Goal: Transaction & Acquisition: Purchase product/service

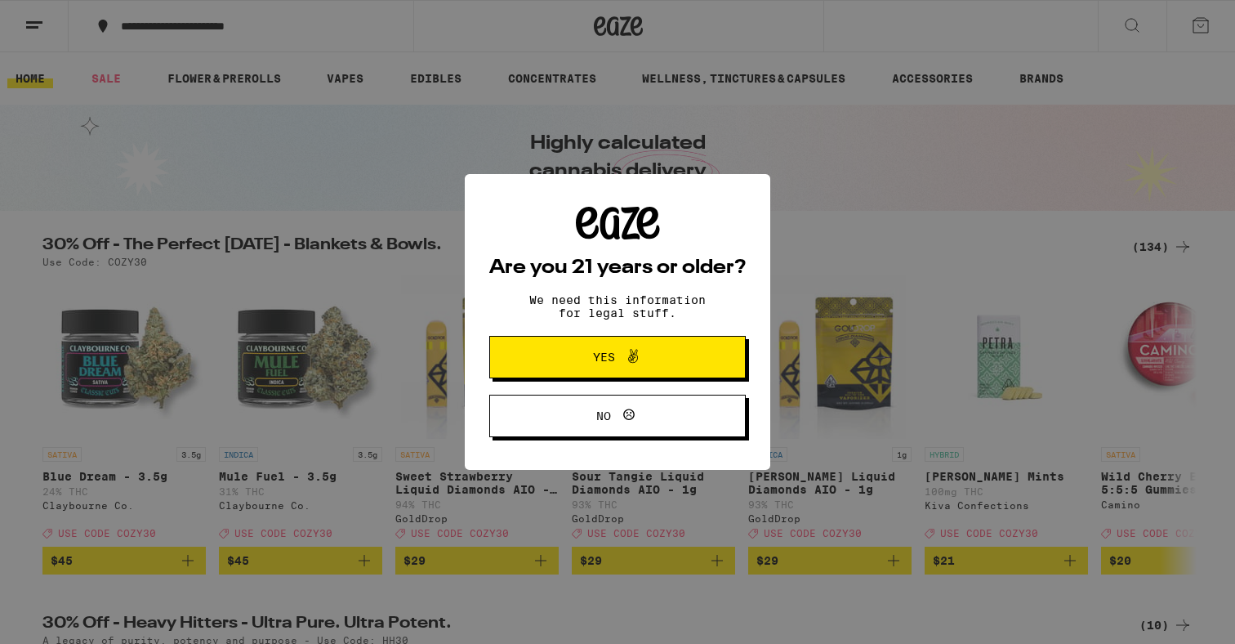
click at [639, 356] on icon at bounding box center [633, 356] width 20 height 20
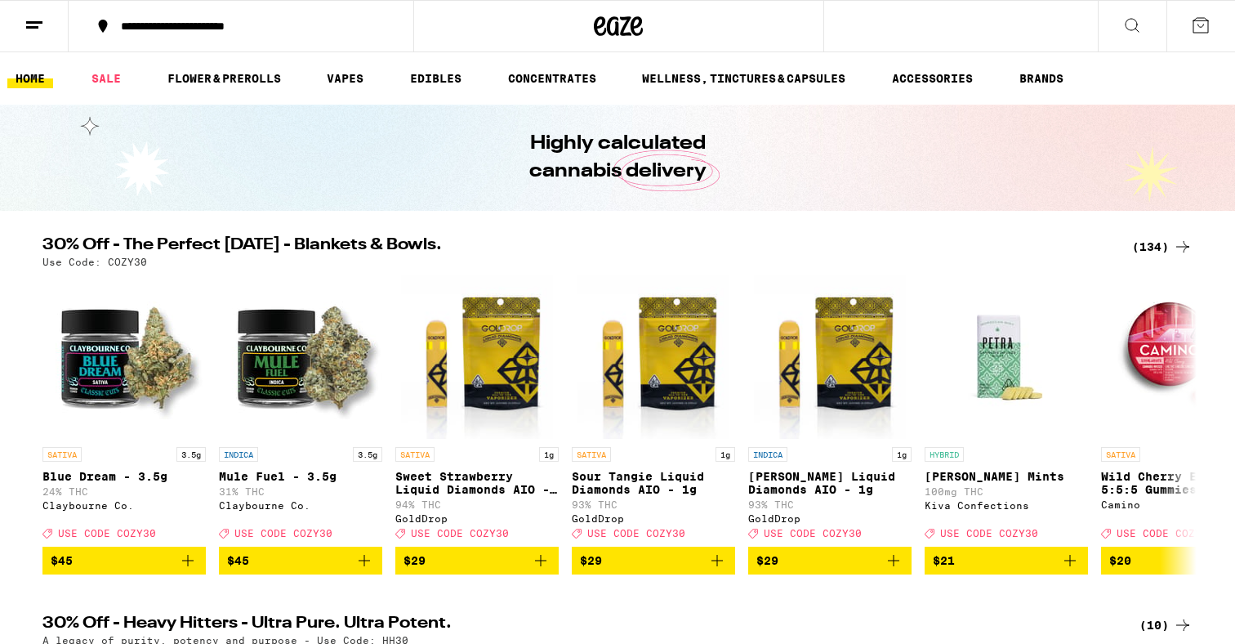
click at [1136, 26] on icon at bounding box center [1133, 26] width 20 height 20
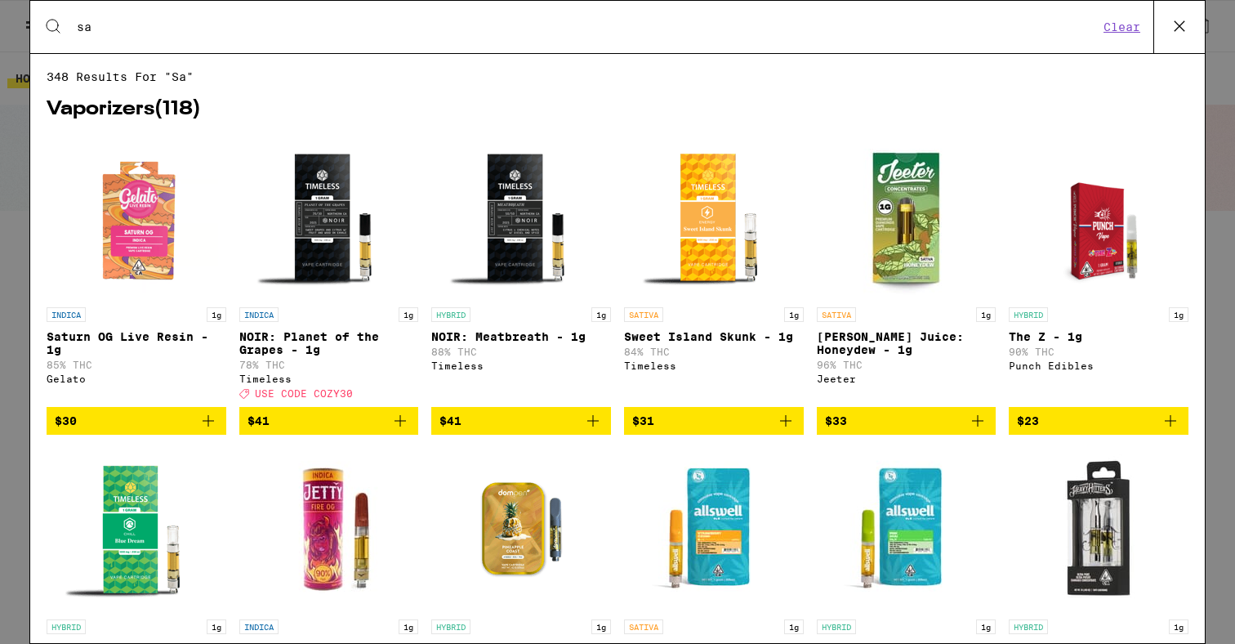
type input "s"
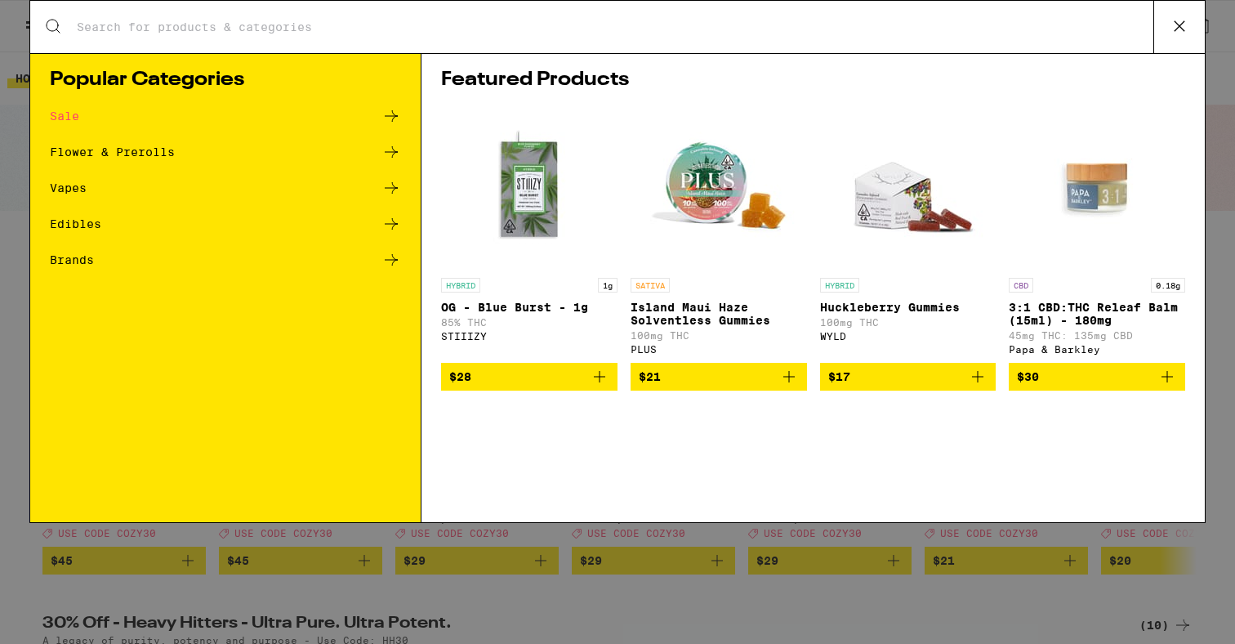
click at [395, 221] on icon at bounding box center [392, 224] width 20 height 20
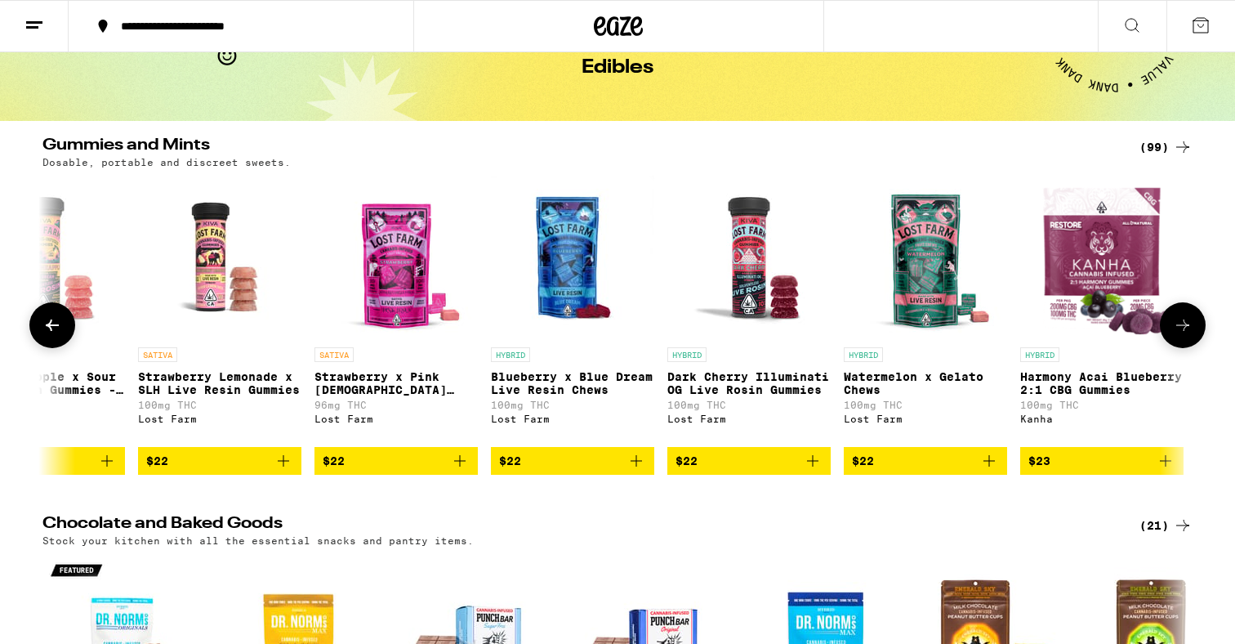
scroll to position [0, 16321]
